Goal: Information Seeking & Learning: Learn about a topic

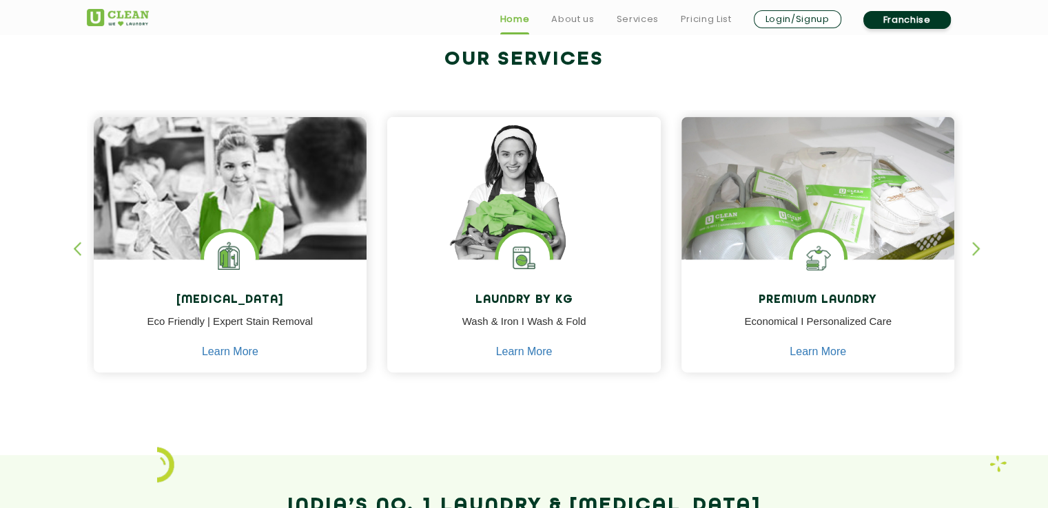
scroll to position [543, 0]
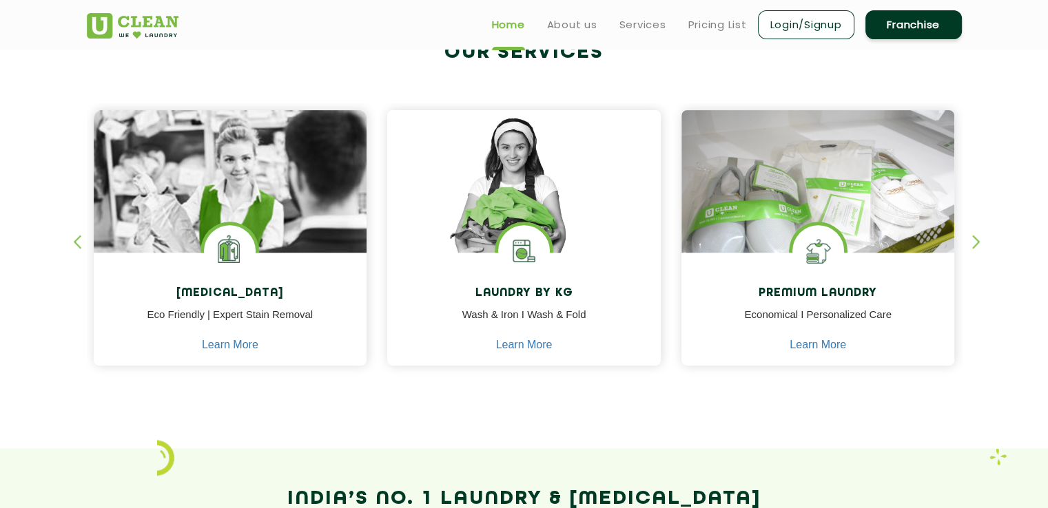
click at [976, 240] on div "button" at bounding box center [982, 254] width 21 height 38
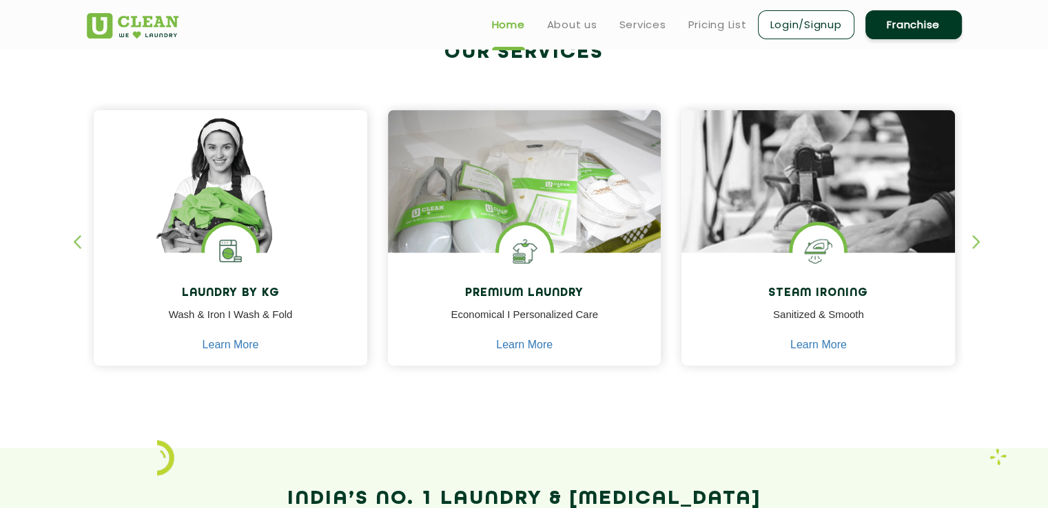
click at [976, 240] on div "button" at bounding box center [982, 254] width 21 height 38
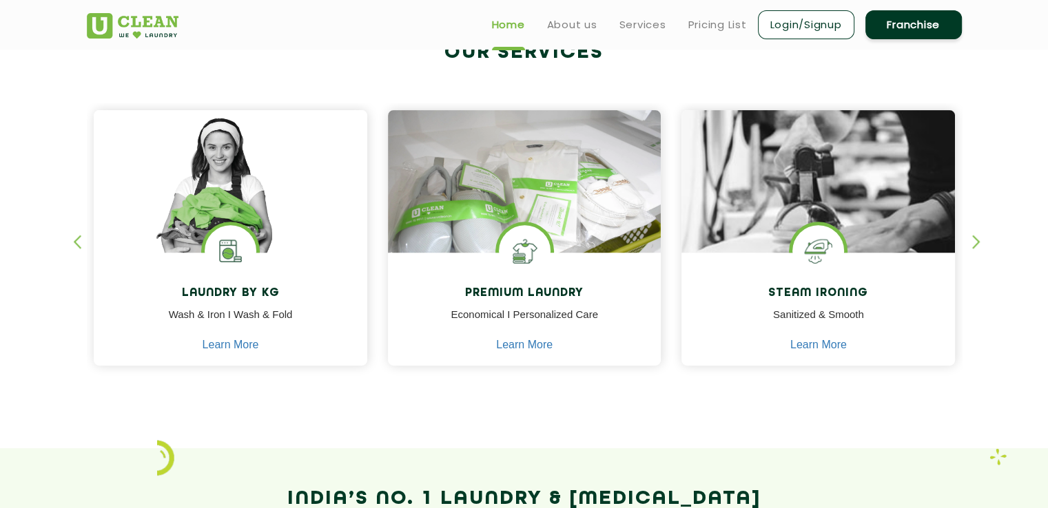
click at [976, 240] on div "button" at bounding box center [982, 254] width 21 height 38
click at [973, 240] on div "button" at bounding box center [982, 254] width 21 height 38
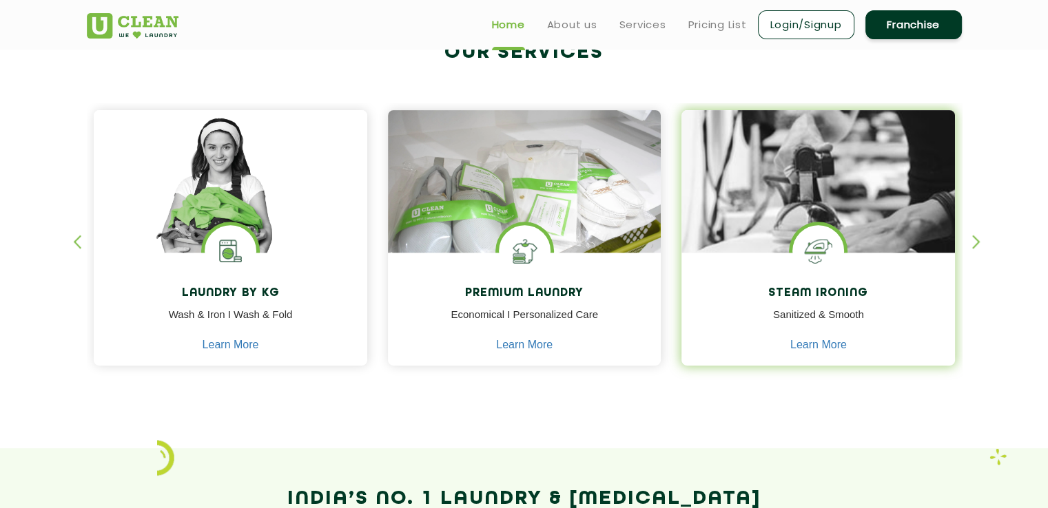
drag, startPoint x: 973, startPoint y: 240, endPoint x: 801, endPoint y: 336, distance: 196.5
click at [801, 336] on div "[MEDICAL_DATA] Eco Friendly | Expert Stain Removal Learn More [MEDICAL_DATA] Ec…" at bounding box center [524, 249] width 875 height 293
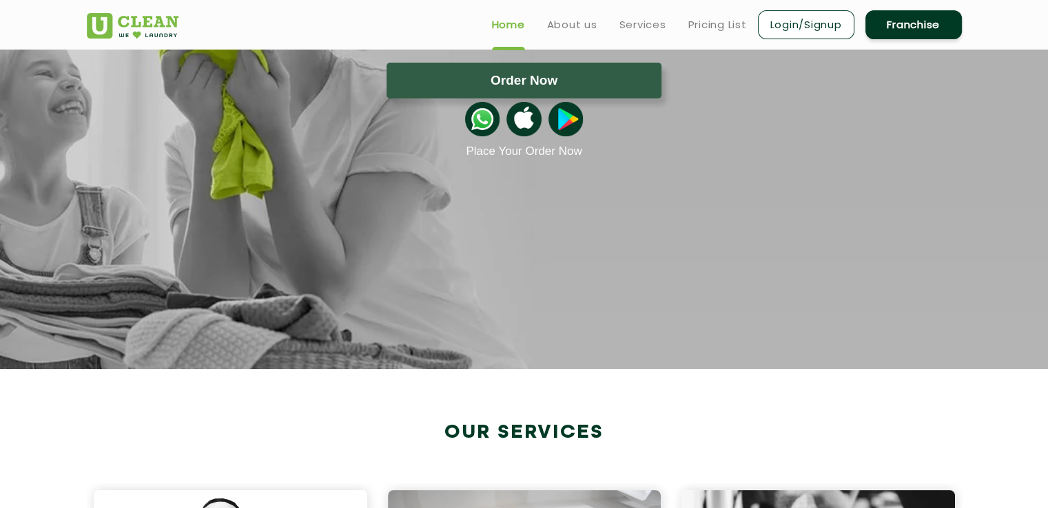
scroll to position [0, 0]
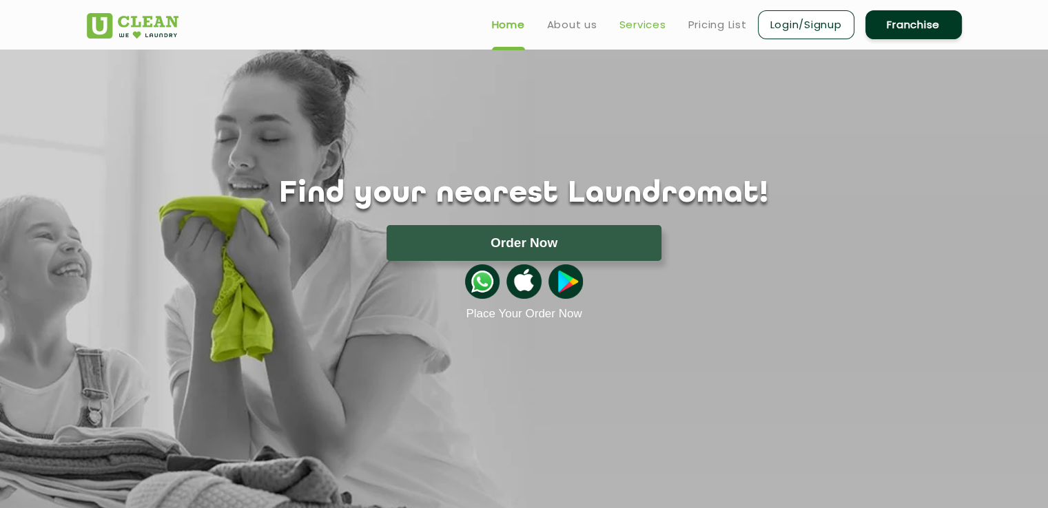
click at [634, 25] on link "Services" at bounding box center [642, 25] width 47 height 17
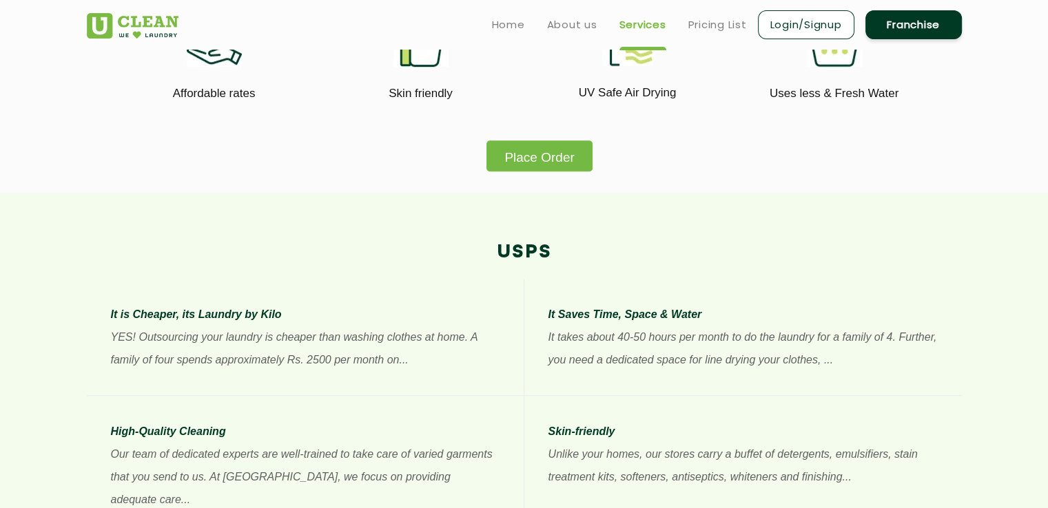
scroll to position [872, 0]
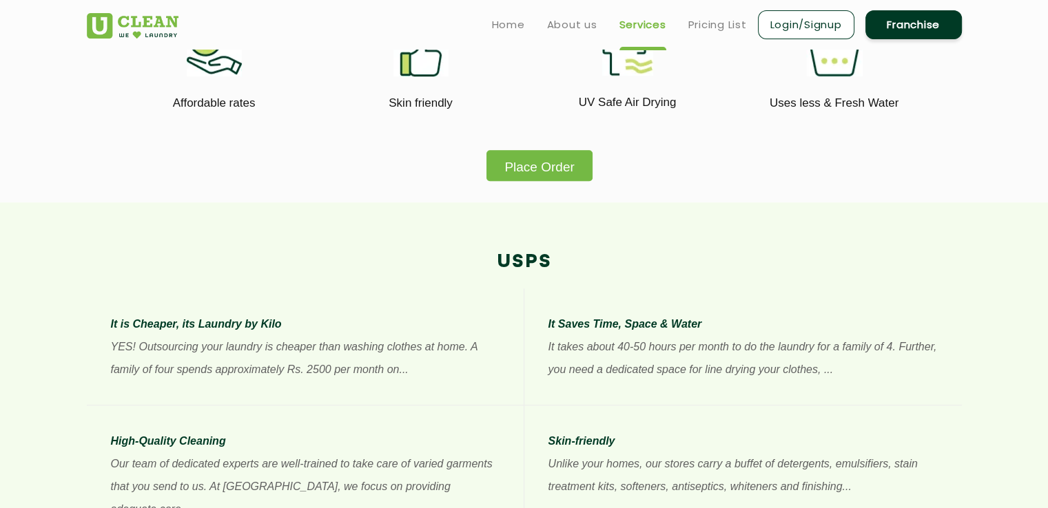
click at [562, 159] on button "Place Order" at bounding box center [538, 165] width 105 height 31
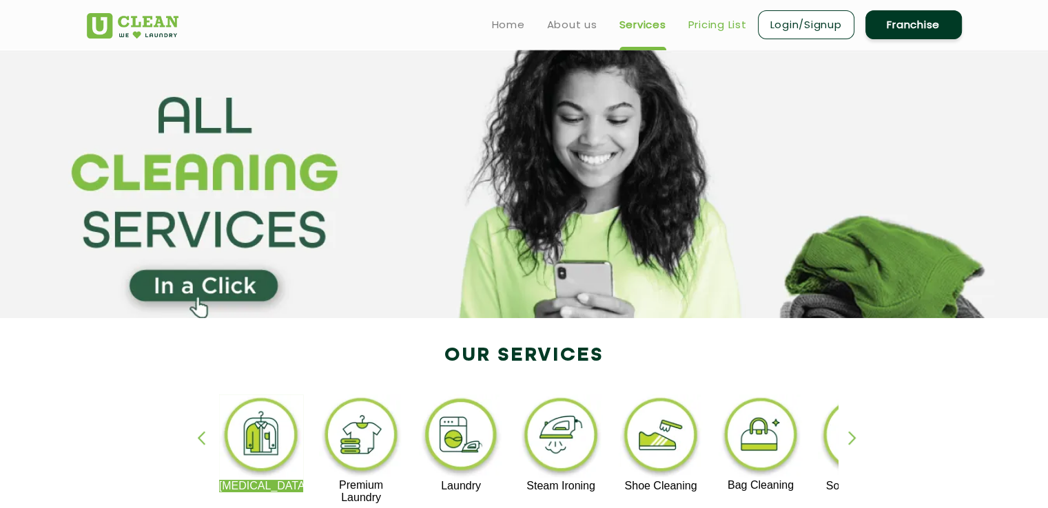
click at [701, 28] on link "Pricing List" at bounding box center [717, 25] width 59 height 17
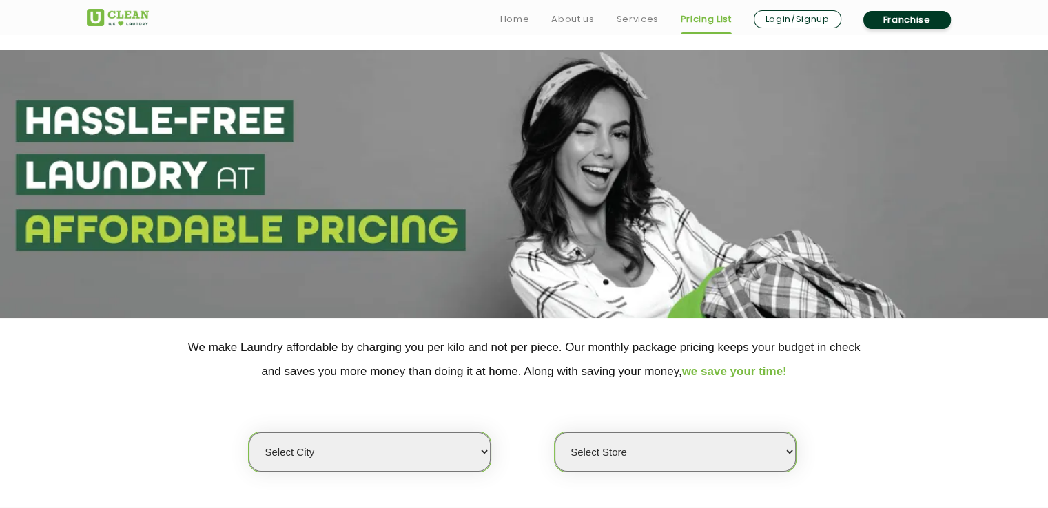
scroll to position [288, 0]
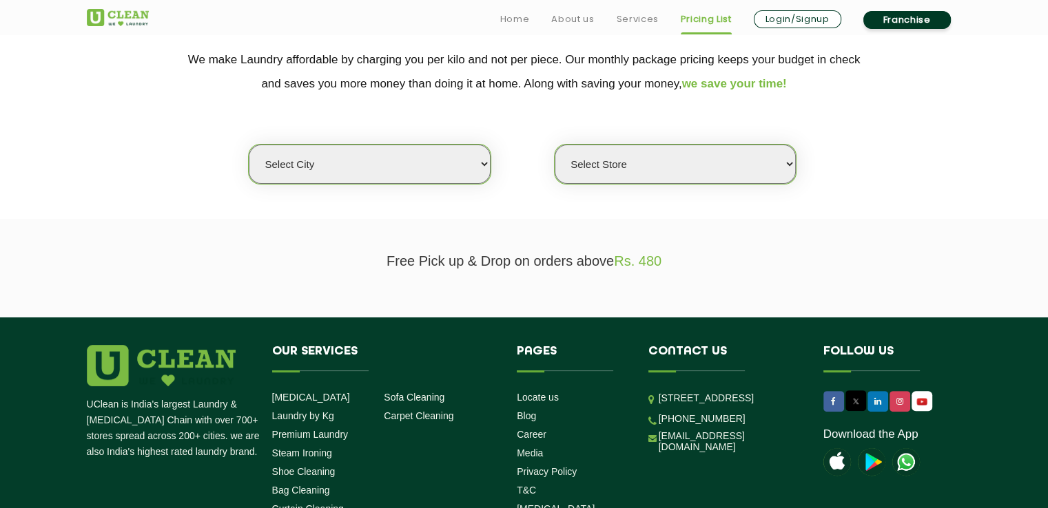
click at [447, 165] on select "Select city Aalo Agartala Agra Ahmedabad Akola Aligarh Alwar - UClean Select Am…" at bounding box center [369, 164] width 241 height 39
select select "125"
click at [249, 145] on select "Select city Aalo Agartala Agra Ahmedabad Akola Aligarh Alwar - UClean Select Am…" at bounding box center [369, 164] width 241 height 39
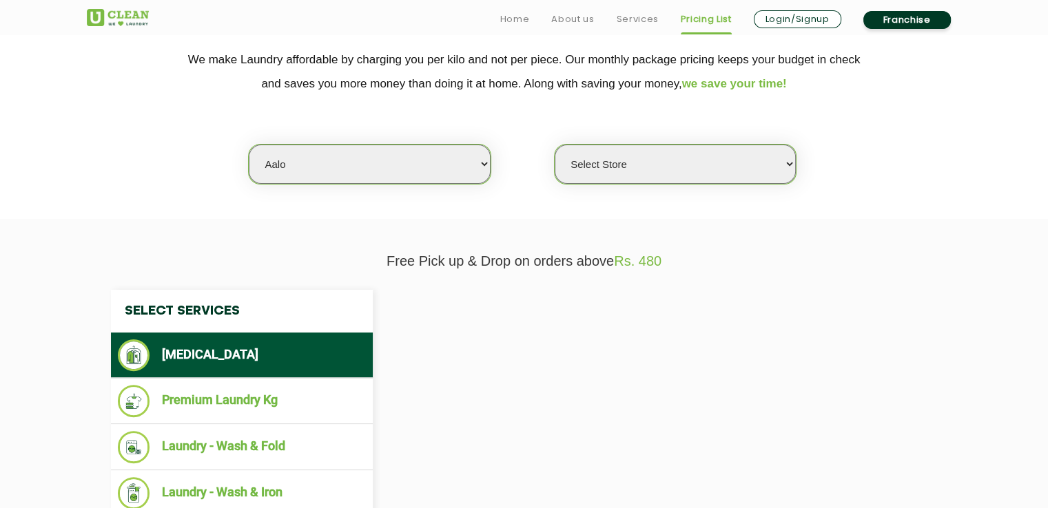
click at [419, 214] on section "We make Laundry affordable by charging you per kilo and not per piece. Our mont…" at bounding box center [524, 124] width 1048 height 189
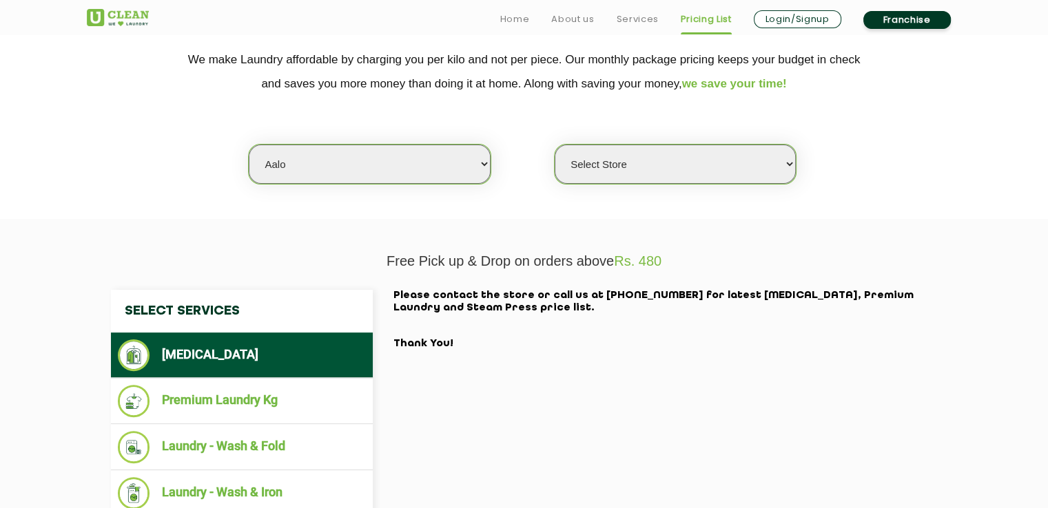
click at [615, 152] on select "Select Store UClean Aalo" at bounding box center [675, 164] width 241 height 39
select select "354"
click at [555, 145] on select "Select Store UClean Aalo" at bounding box center [675, 164] width 241 height 39
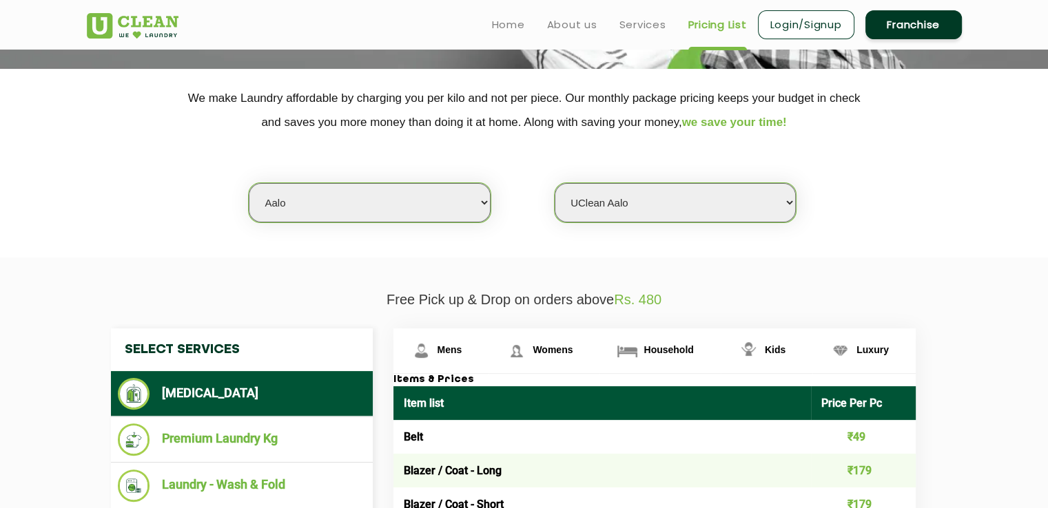
scroll to position [0, 0]
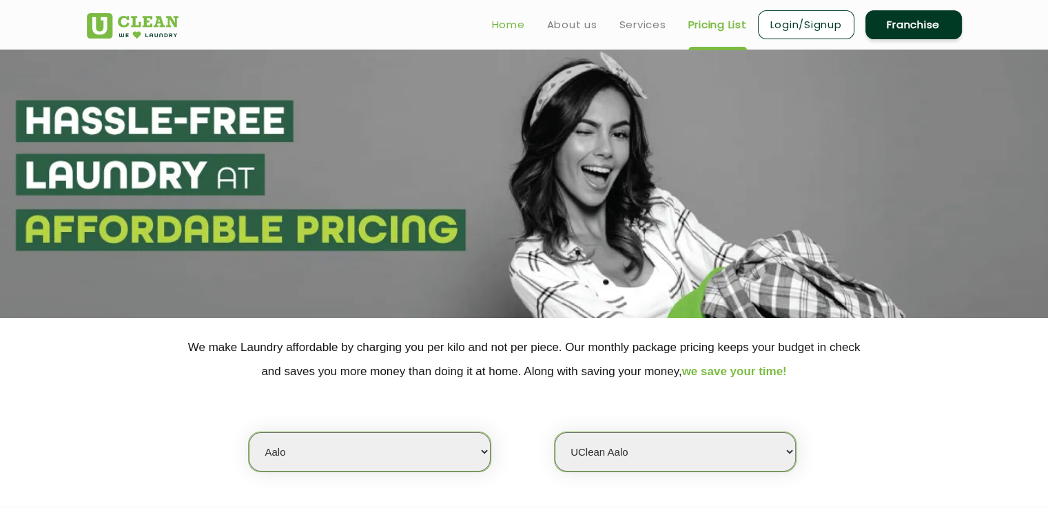
click at [509, 17] on link "Home" at bounding box center [508, 25] width 33 height 17
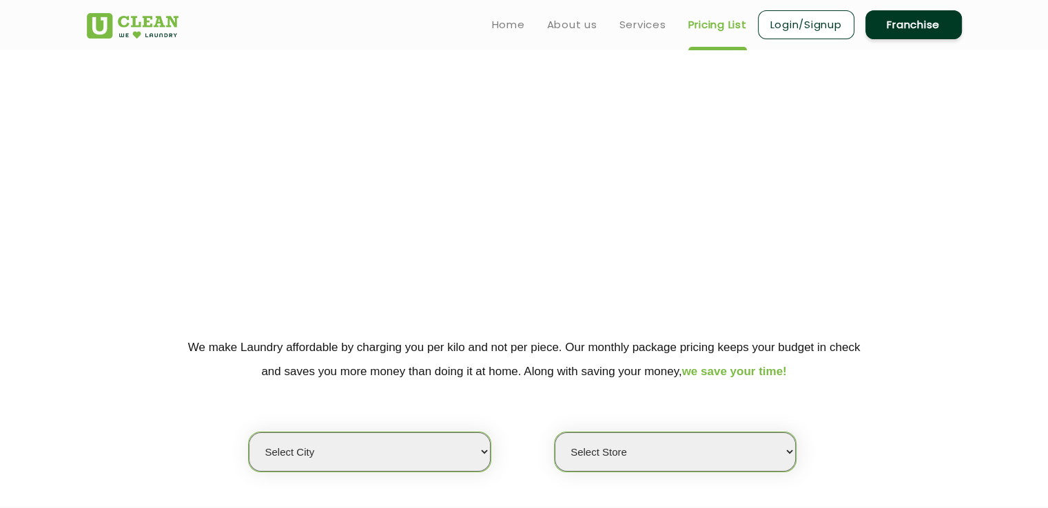
select select "0"
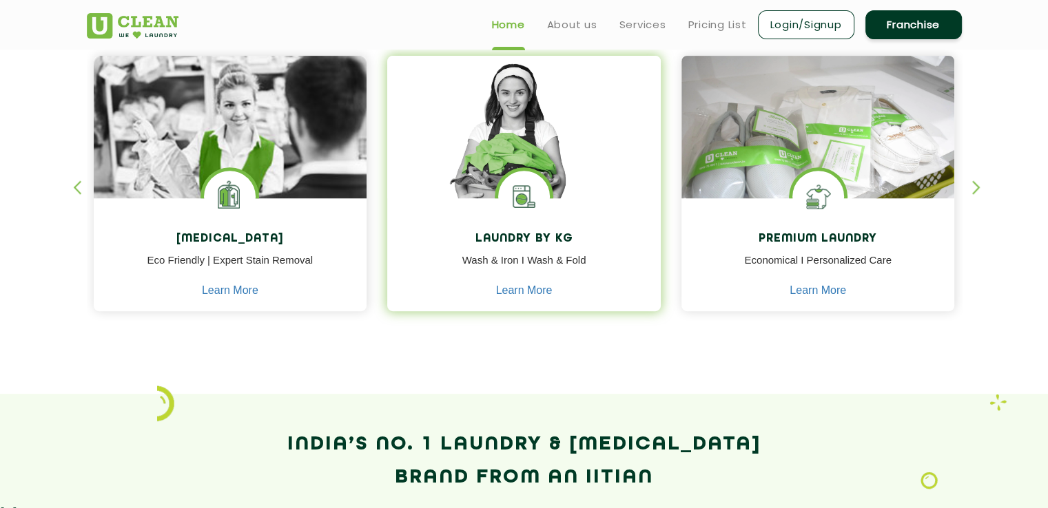
scroll to position [593, 0]
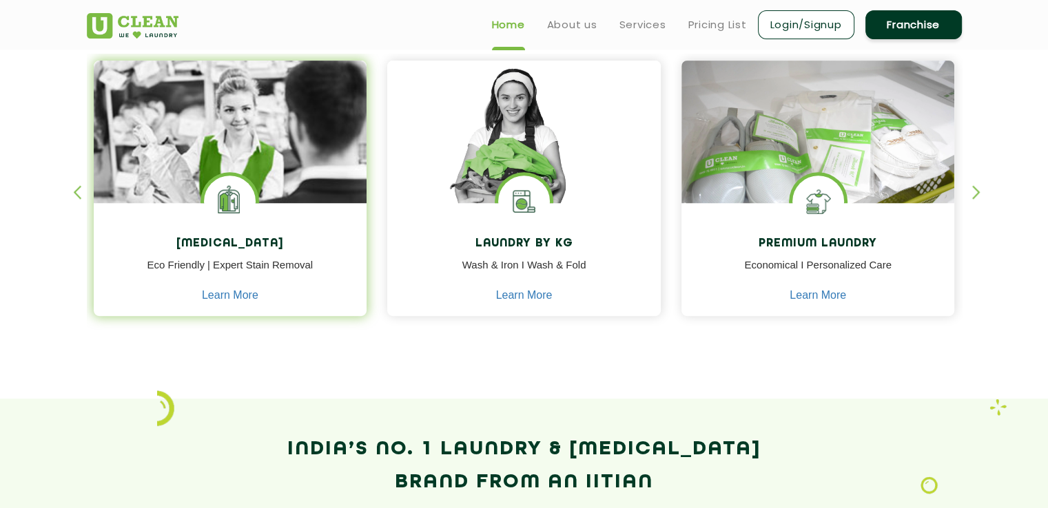
click at [222, 225] on img at bounding box center [230, 202] width 52 height 52
click at [234, 296] on link "Learn More" at bounding box center [230, 295] width 56 height 12
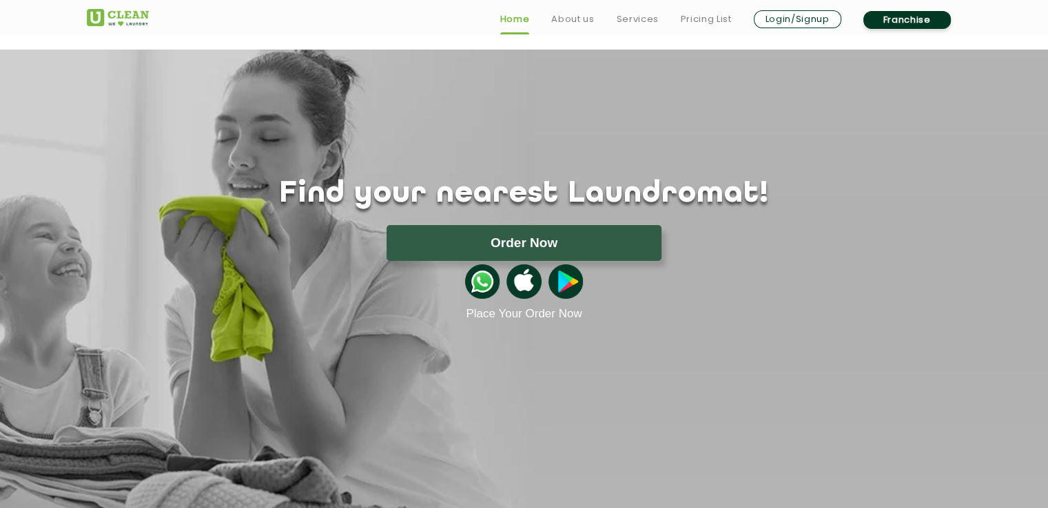
scroll to position [593, 0]
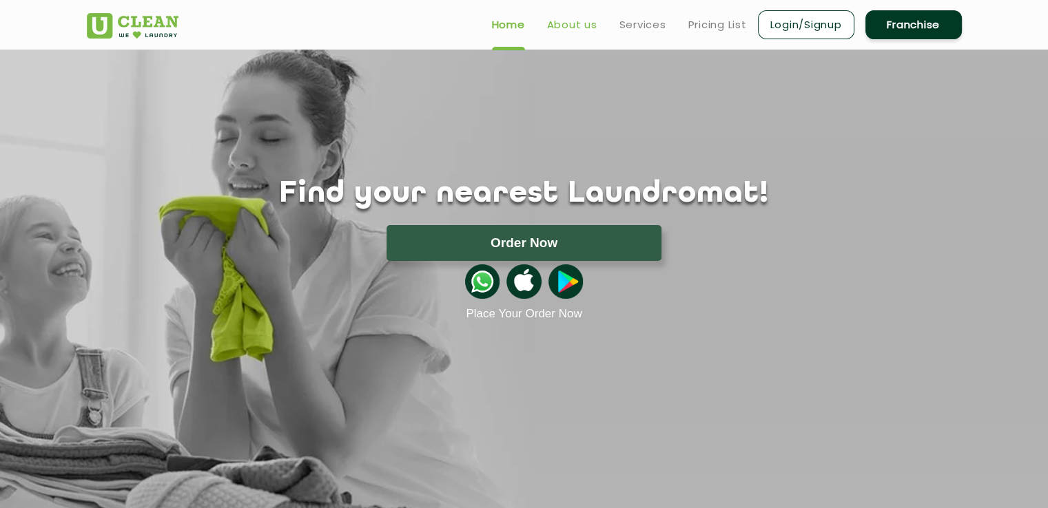
click at [572, 25] on link "About us" at bounding box center [572, 25] width 50 height 17
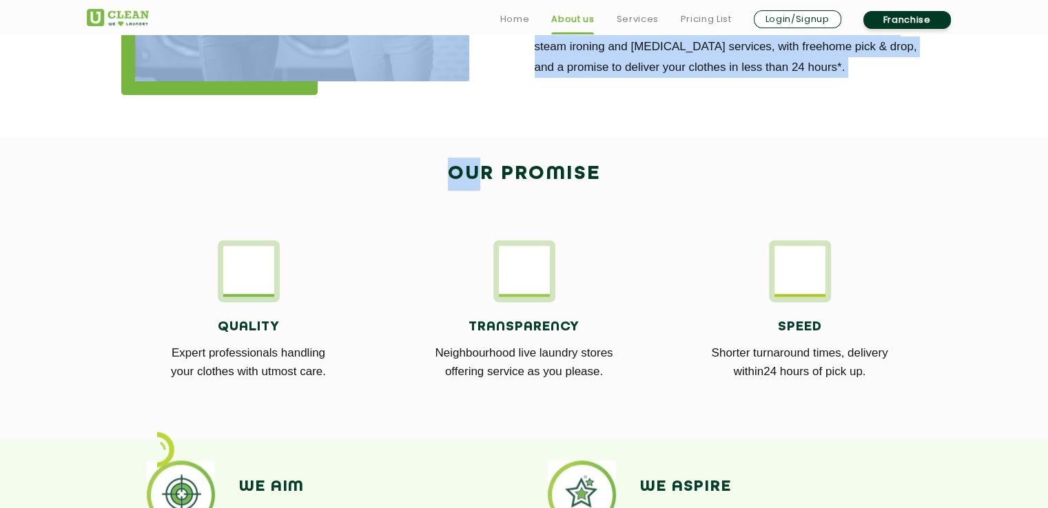
scroll to position [435, 0]
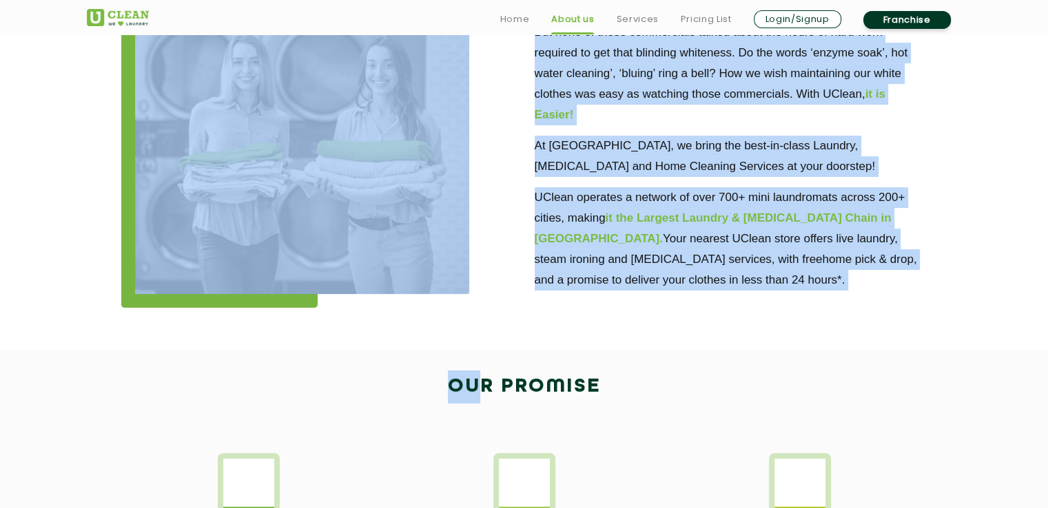
drag, startPoint x: 472, startPoint y: 65, endPoint x: 471, endPoint y: 331, distance: 266.6
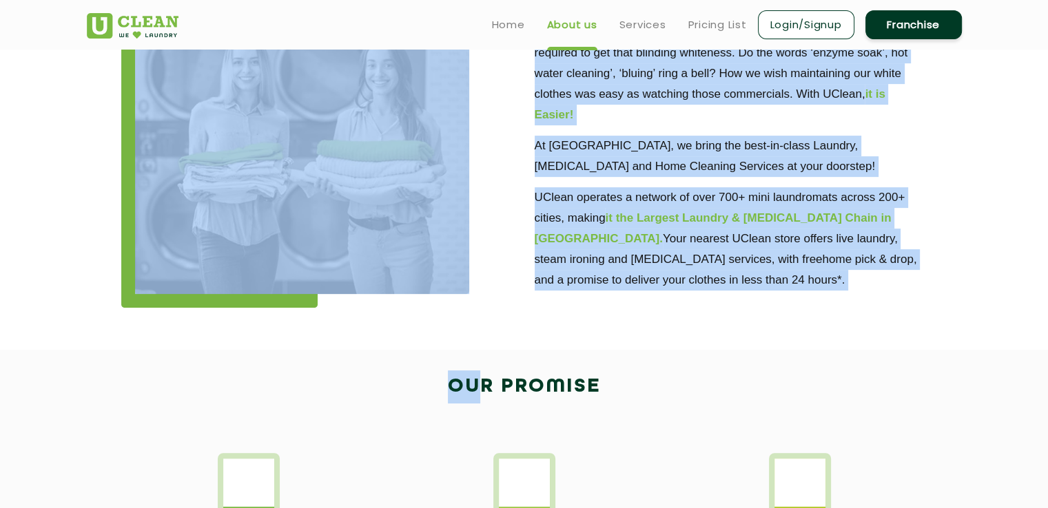
click at [504, 499] on img at bounding box center [524, 483] width 51 height 48
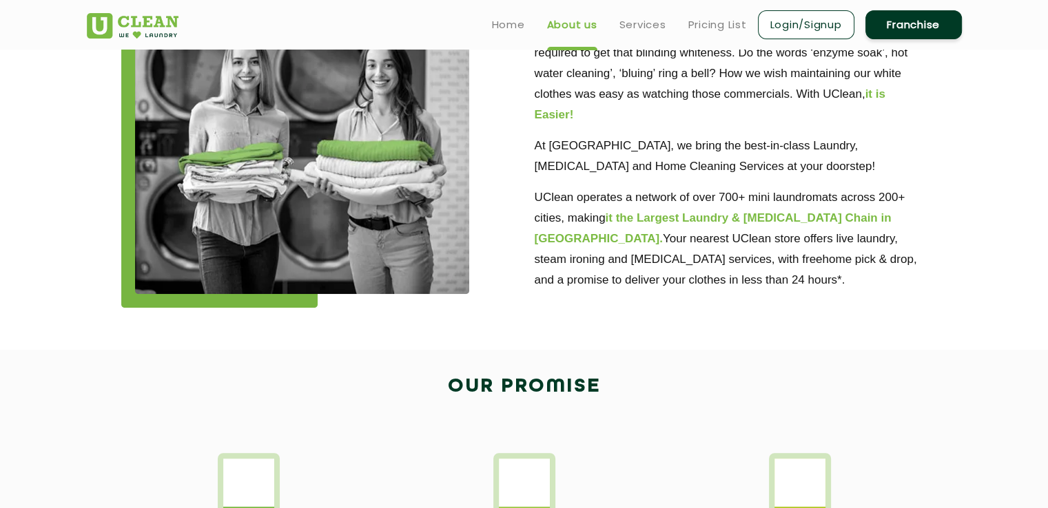
click at [576, 386] on h2 "Our Promise" at bounding box center [524, 387] width 875 height 33
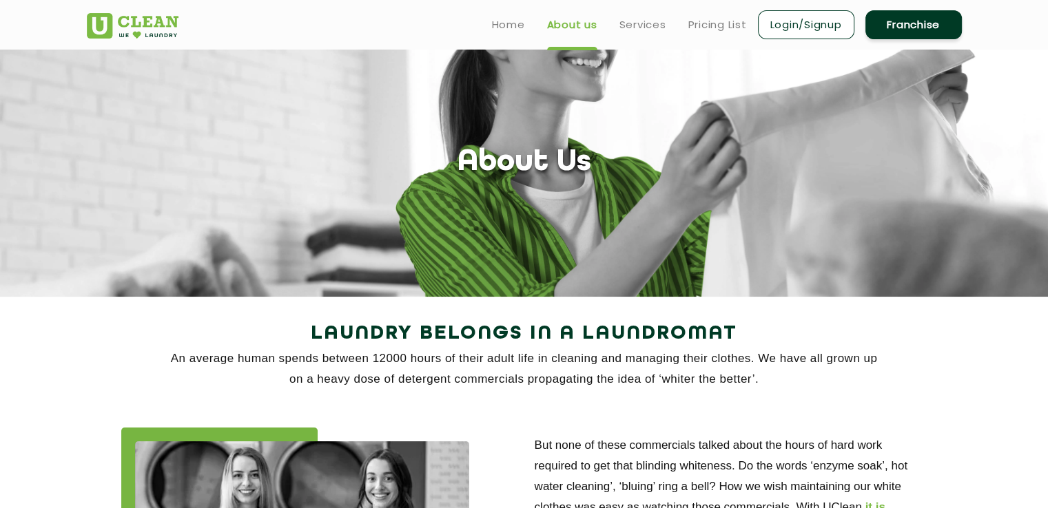
scroll to position [0, 0]
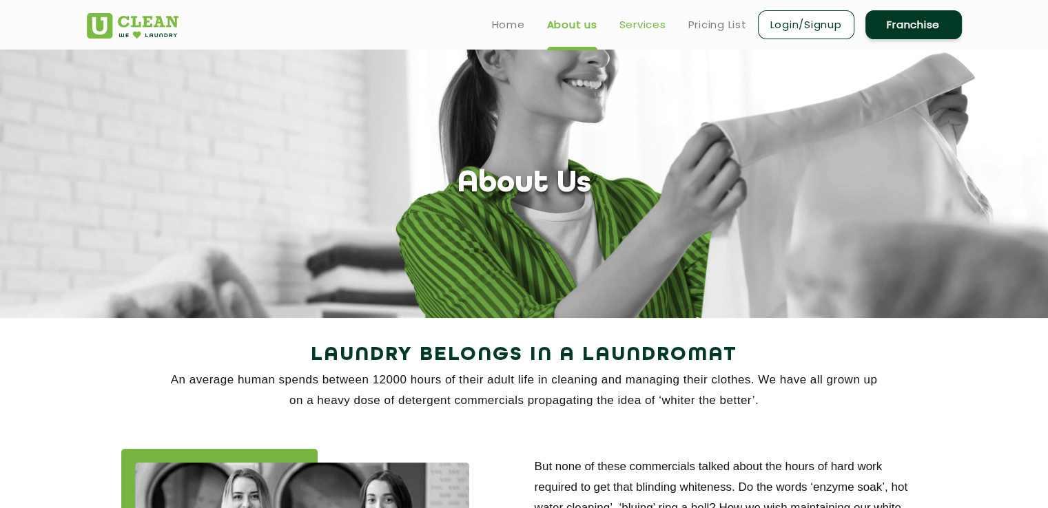
click at [654, 20] on link "Services" at bounding box center [642, 25] width 47 height 17
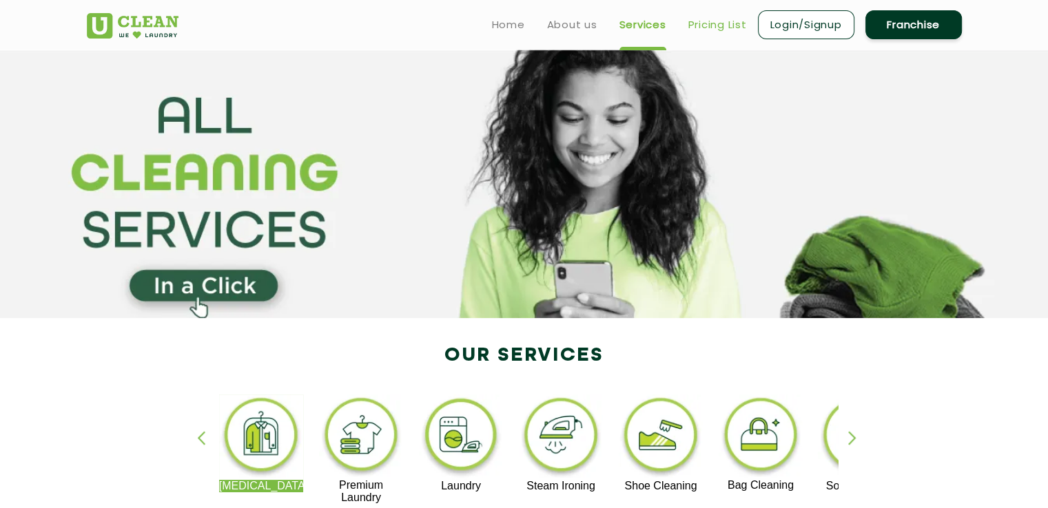
click at [707, 31] on link "Pricing List" at bounding box center [717, 25] width 59 height 17
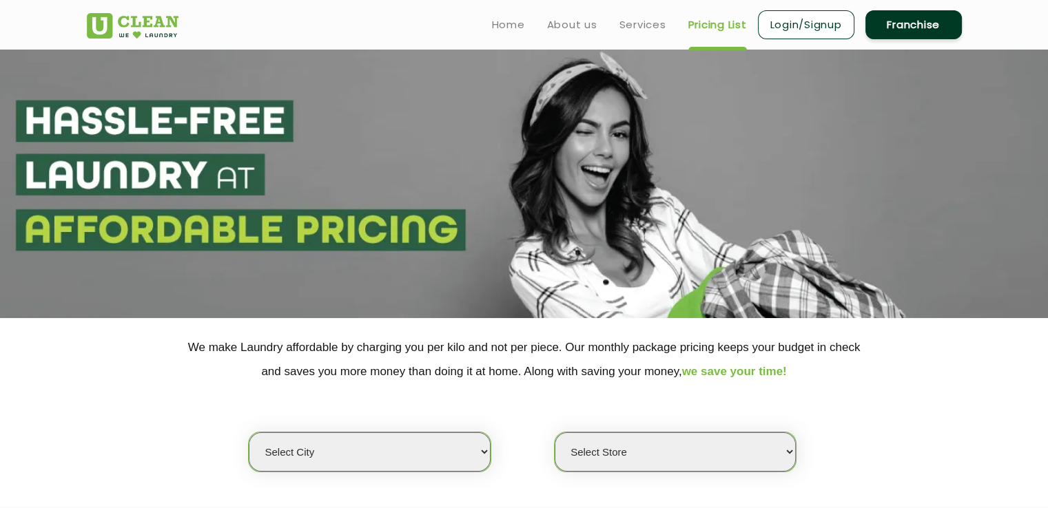
select select "0"
click at [517, 21] on link "Home" at bounding box center [508, 25] width 33 height 17
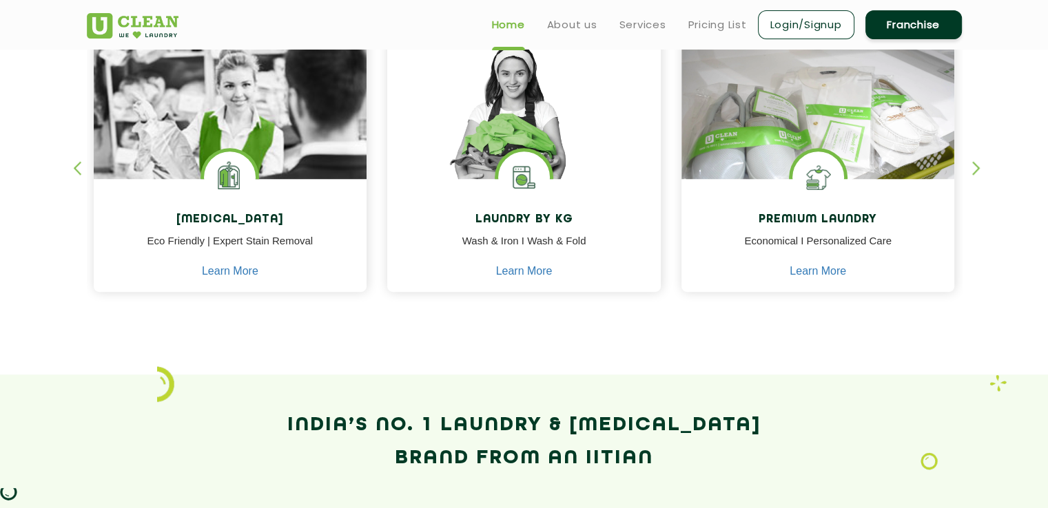
scroll to position [601, 0]
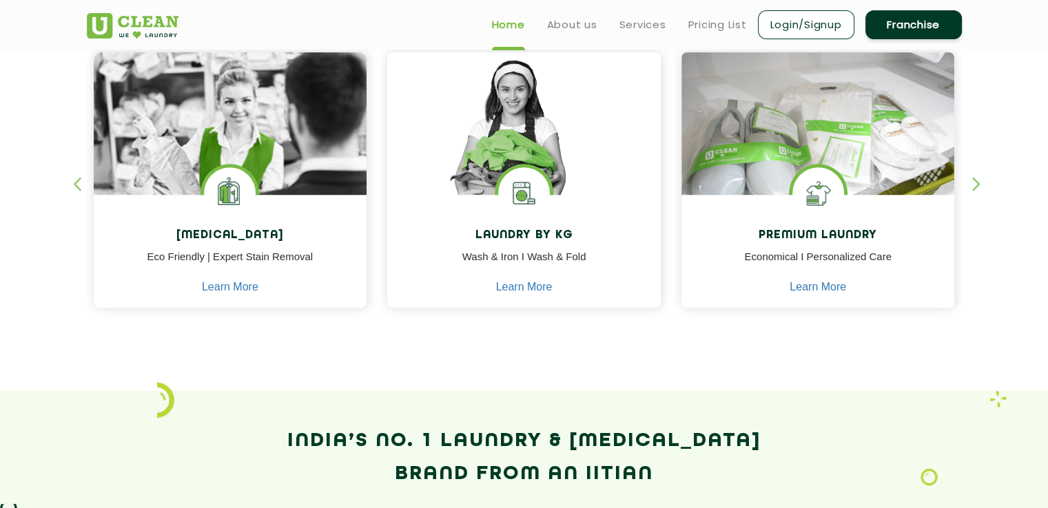
click at [975, 182] on div "button" at bounding box center [982, 196] width 21 height 38
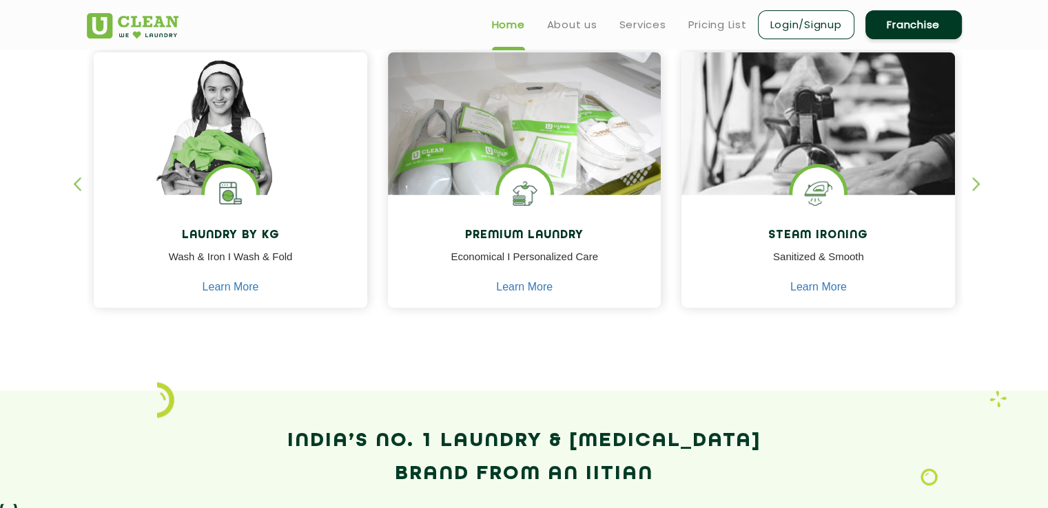
click at [975, 182] on div "button" at bounding box center [982, 196] width 21 height 38
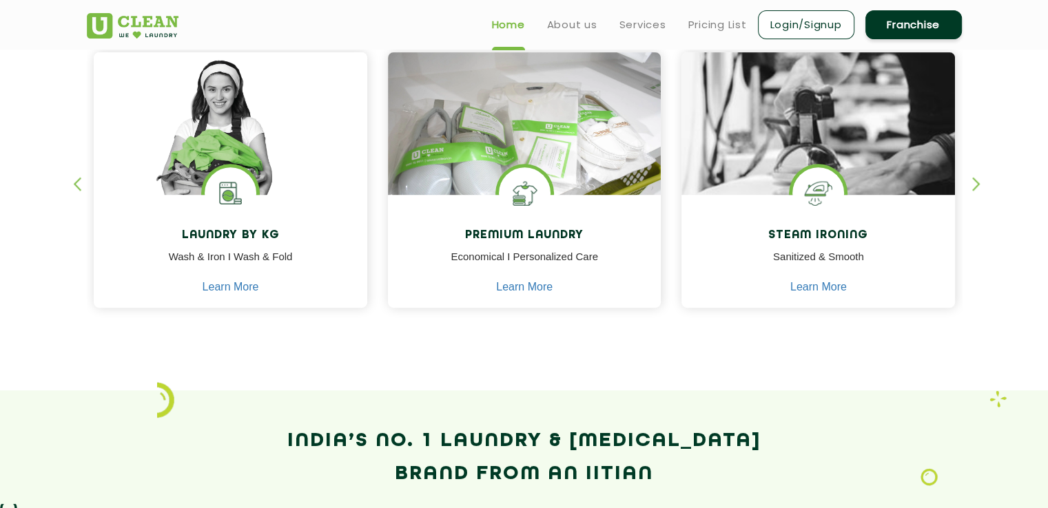
click at [975, 182] on div "button" at bounding box center [982, 196] width 21 height 38
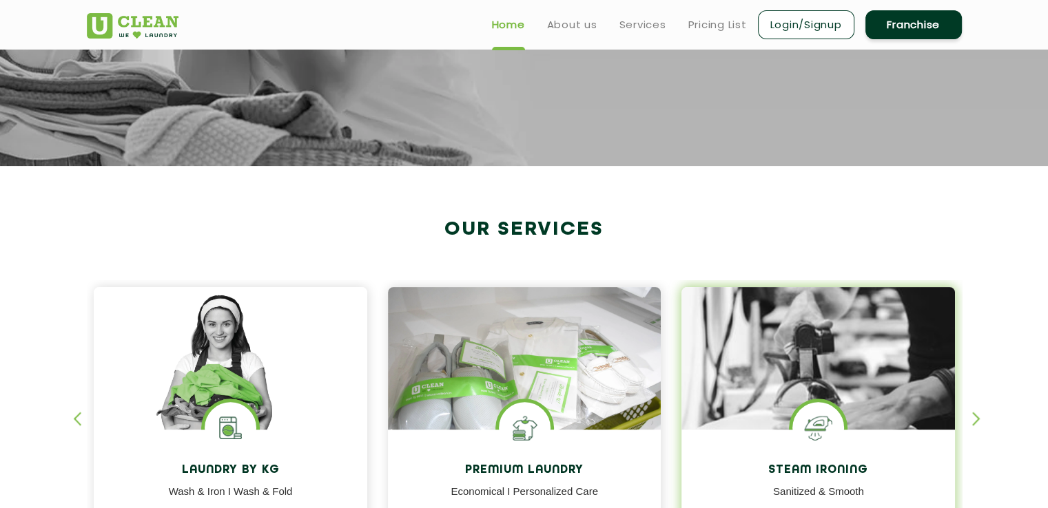
scroll to position [364, 0]
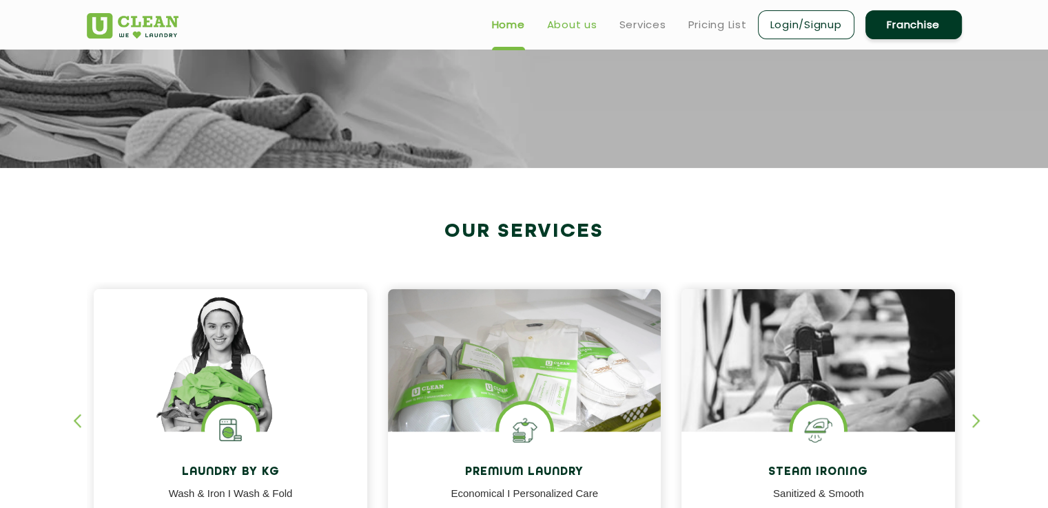
click at [590, 28] on link "About us" at bounding box center [572, 25] width 50 height 17
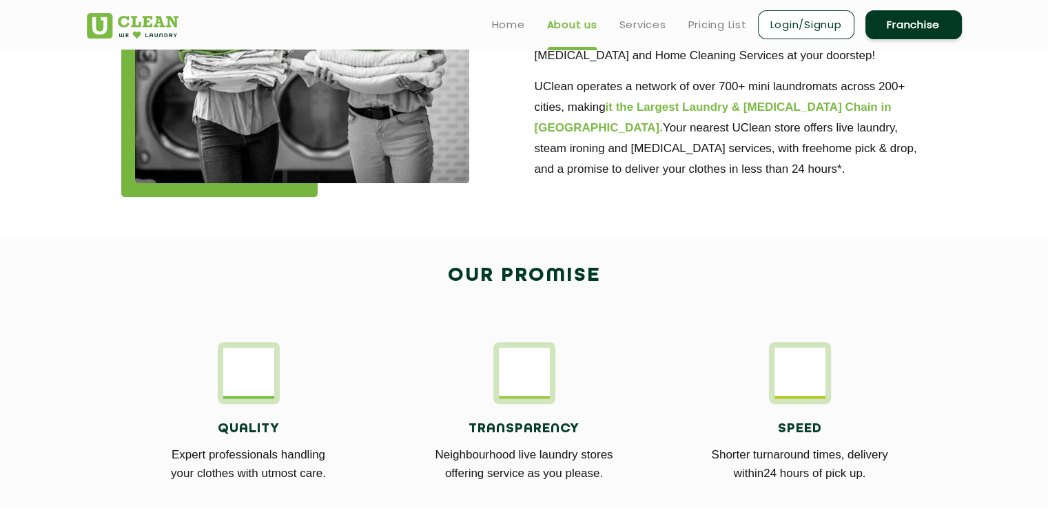
scroll to position [535, 0]
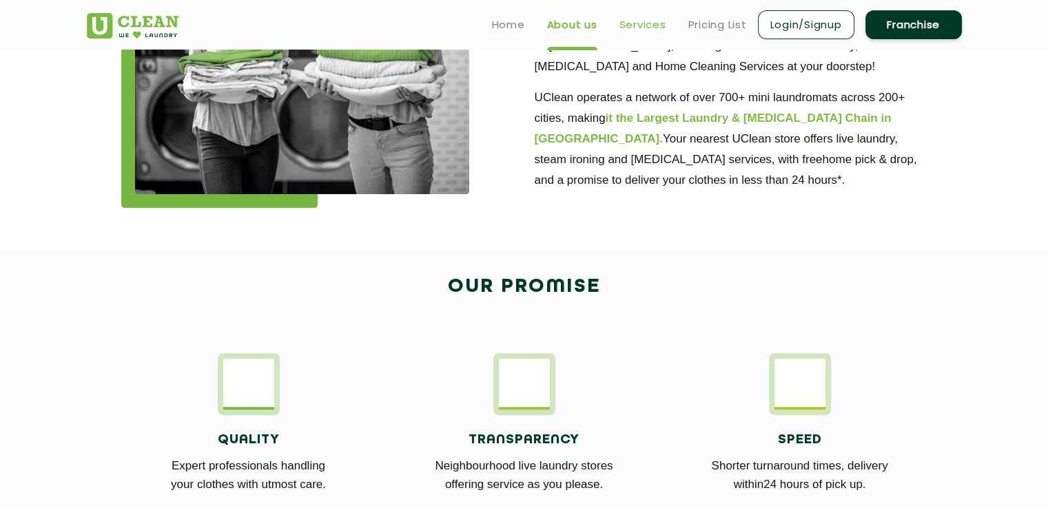
click at [633, 30] on link "Services" at bounding box center [642, 25] width 47 height 17
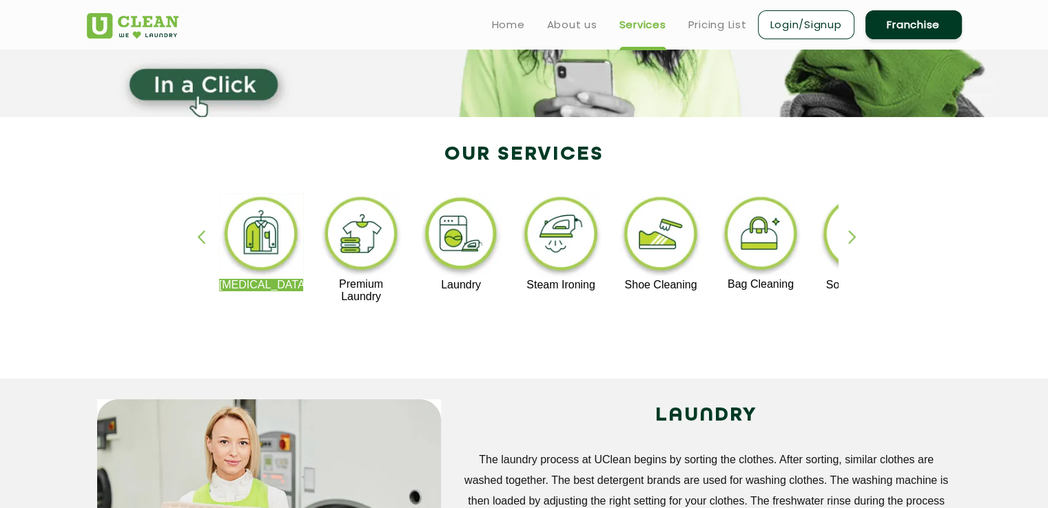
scroll to position [198, 0]
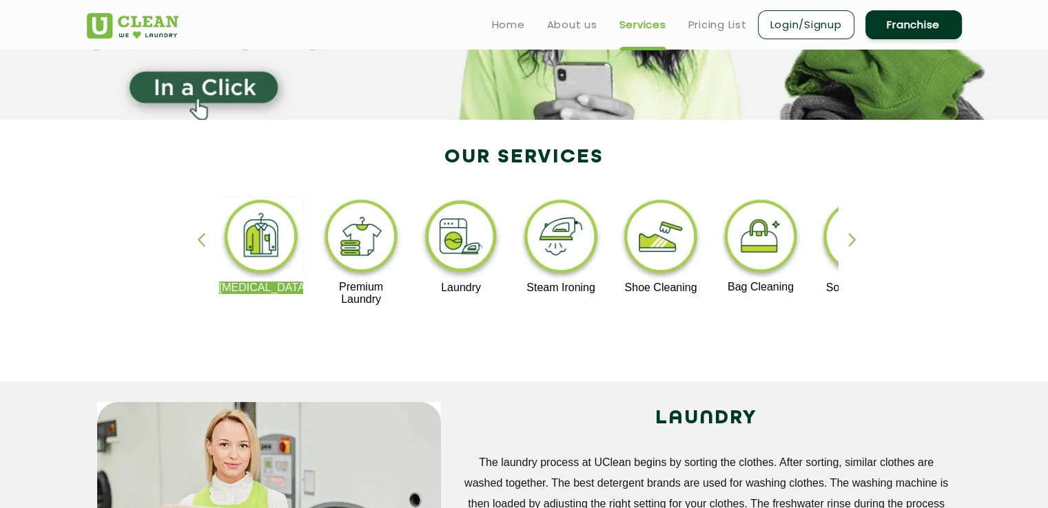
click at [852, 242] on div "button" at bounding box center [858, 252] width 21 height 38
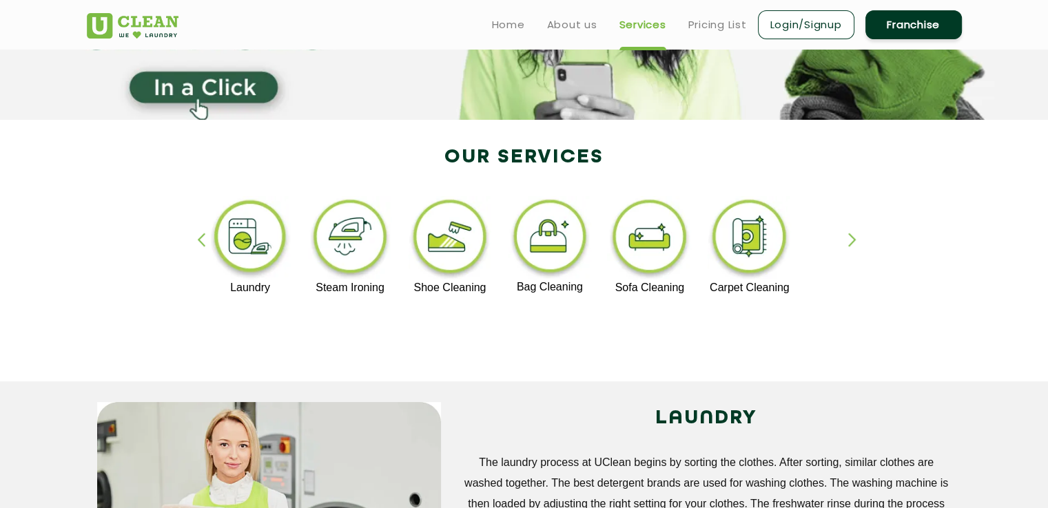
click at [852, 242] on div "button" at bounding box center [858, 252] width 21 height 38
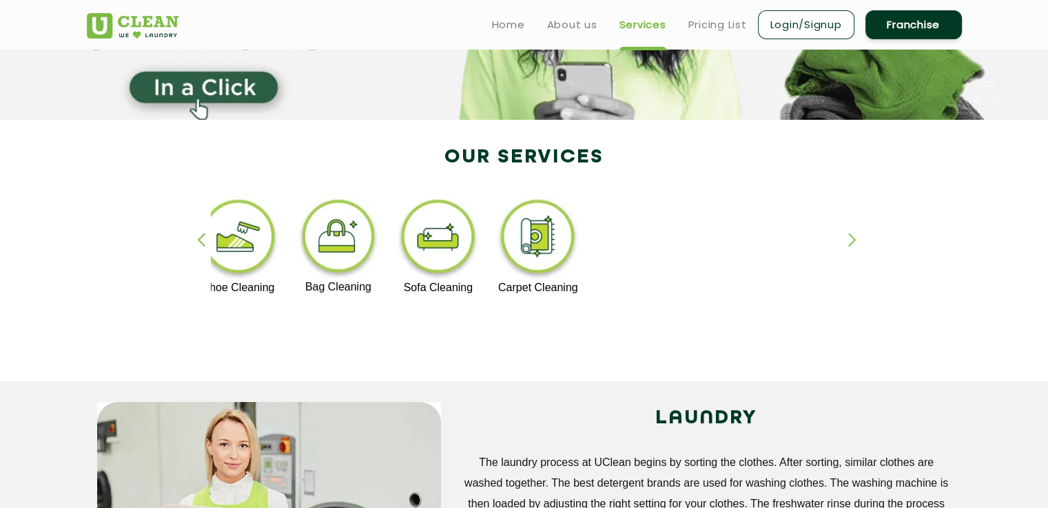
click at [852, 242] on div "button" at bounding box center [858, 252] width 21 height 38
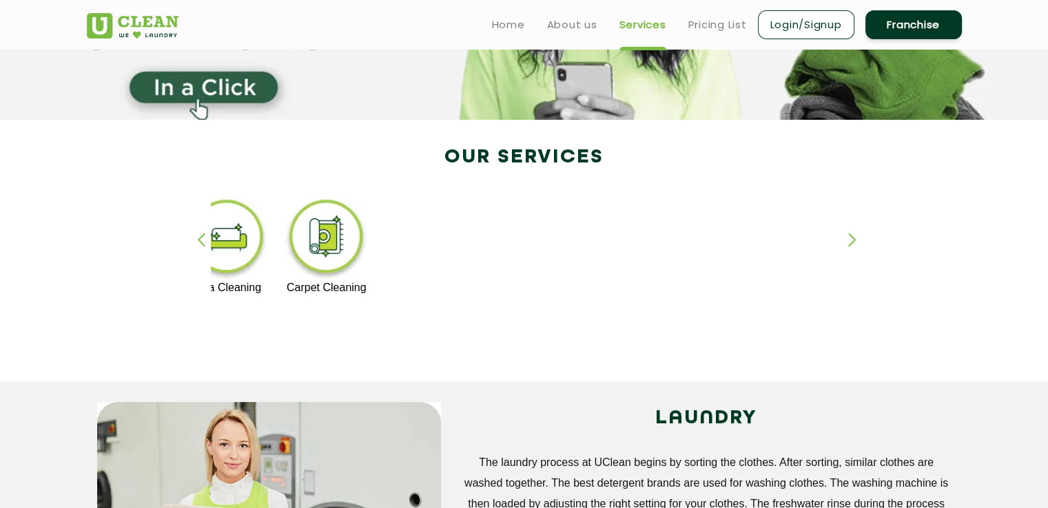
click at [194, 229] on div "Dry Cleaning Premium Laundry Laundry Steam Ironing Shoe Cleaning Bag Cleaning S…" at bounding box center [524, 258] width 896 height 248
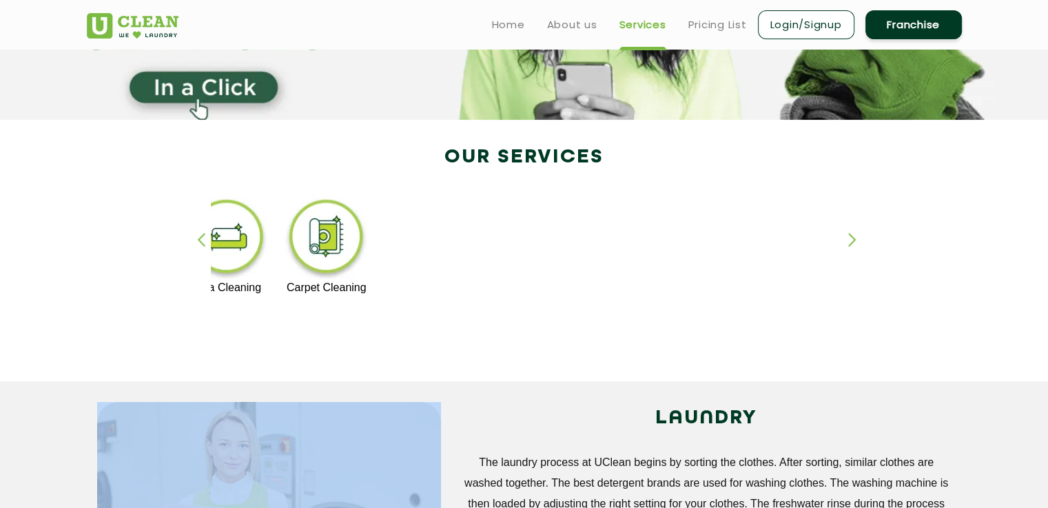
click at [194, 229] on div "Dry Cleaning Premium Laundry Laundry Steam Ironing Shoe Cleaning Bag Cleaning S…" at bounding box center [524, 258] width 896 height 248
drag, startPoint x: 194, startPoint y: 229, endPoint x: 201, endPoint y: 237, distance: 11.2
click at [201, 237] on div "Dry Cleaning Premium Laundry Laundry Steam Ironing Shoe Cleaning Bag Cleaning S…" at bounding box center [524, 258] width 896 height 248
click at [201, 237] on div "button" at bounding box center [207, 252] width 21 height 38
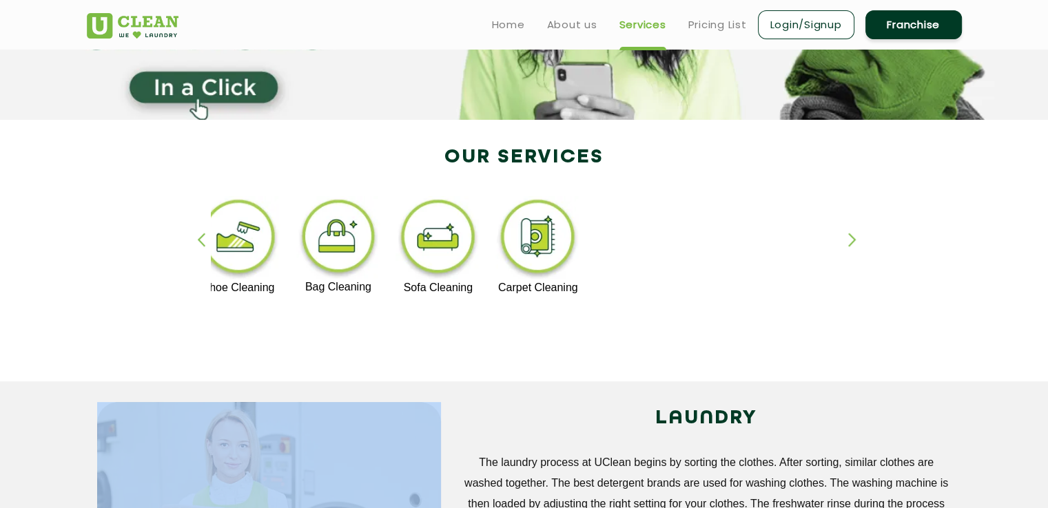
click at [201, 237] on div "button" at bounding box center [207, 252] width 21 height 38
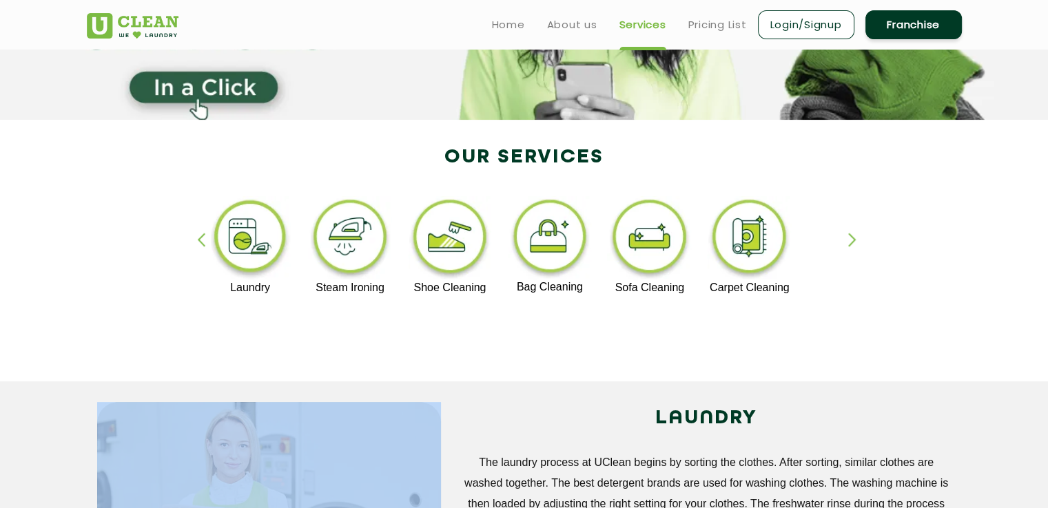
click at [201, 237] on div "button" at bounding box center [207, 252] width 21 height 38
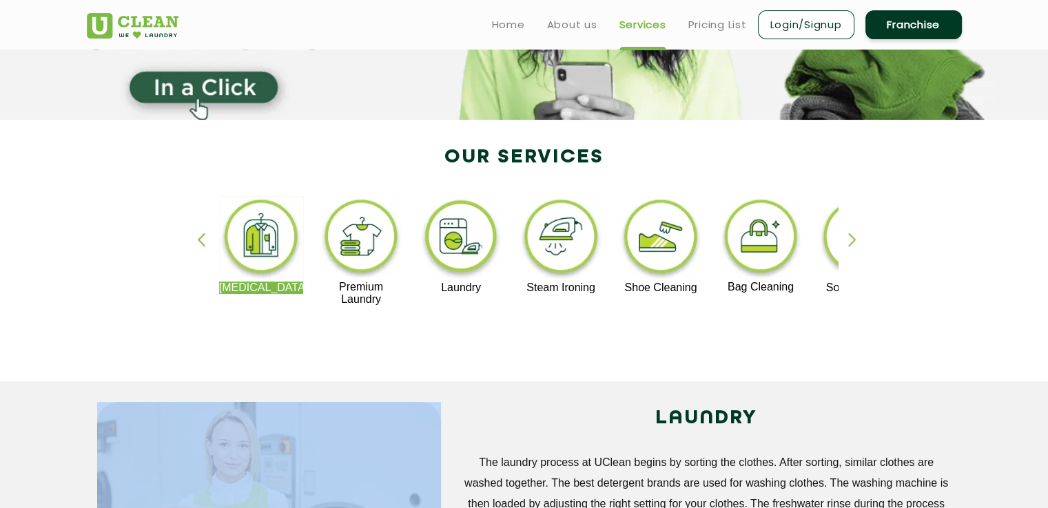
click at [201, 237] on div "button" at bounding box center [207, 252] width 21 height 38
